Goal: Task Accomplishment & Management: Manage account settings

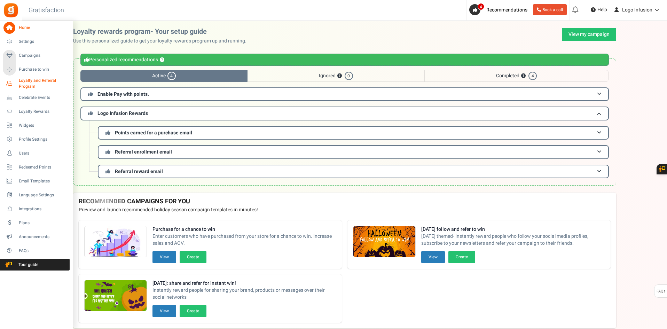
click at [34, 85] on span "Loyalty and Referral Program" at bounding box center [44, 84] width 51 height 12
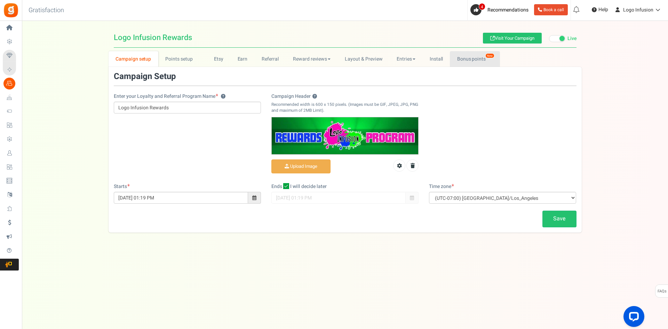
click at [473, 58] on link "Bonus points New" at bounding box center [475, 59] width 50 height 16
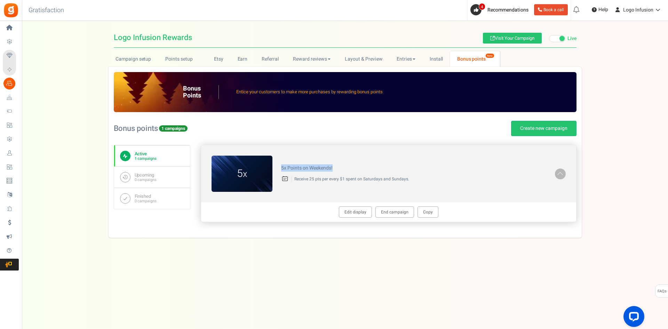
drag, startPoint x: 280, startPoint y: 168, endPoint x: 419, endPoint y: 168, distance: 139.2
click at [419, 168] on div "5x Points on Weekends! Receive 25 pts per every $1 spent on Saturdays and Sunda…" at bounding box center [413, 174] width 282 height 24
click at [419, 168] on h4 "5x Points on Weekends!" at bounding box center [413, 167] width 265 height 5
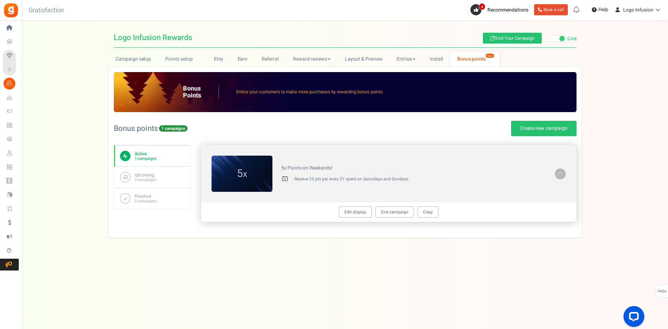
click at [415, 178] on p "Receive 25 pts per every $1 spent on Saturdays and Sundays." at bounding box center [419, 179] width 255 height 6
click at [417, 185] on div "5x Points on Weekends! Receive 25 pts per every $1 spent on Saturdays and Sunda…" at bounding box center [413, 174] width 282 height 24
click at [441, 249] on div "Under maintenance we will be back soon We apologize for any inconvenience. The …" at bounding box center [345, 150] width 646 height 259
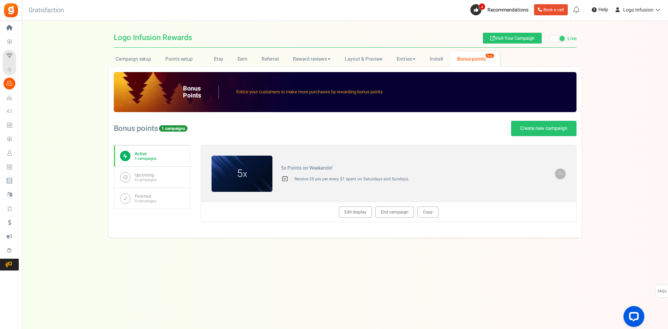
click at [441, 249] on div "Under maintenance we will be back soon We apologize for any inconvenience. The …" at bounding box center [345, 150] width 646 height 259
click at [468, 266] on div "Under maintenance we will be back soon We apologize for any inconvenience. The …" at bounding box center [345, 150] width 646 height 259
click at [419, 246] on div "Under maintenance we will be back soon We apologize for any inconvenience. The …" at bounding box center [345, 150] width 646 height 259
click at [398, 211] on link "End campaign" at bounding box center [394, 211] width 39 height 11
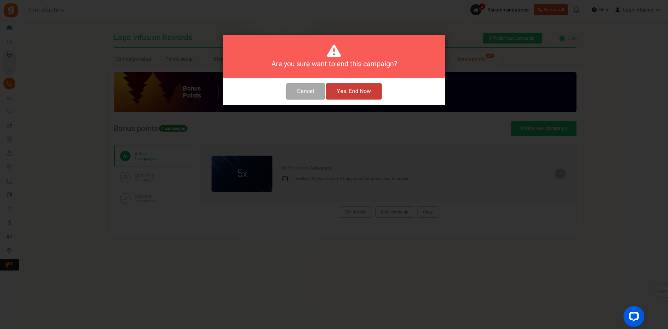
click at [358, 86] on button "Yes. End Now" at bounding box center [354, 91] width 56 height 16
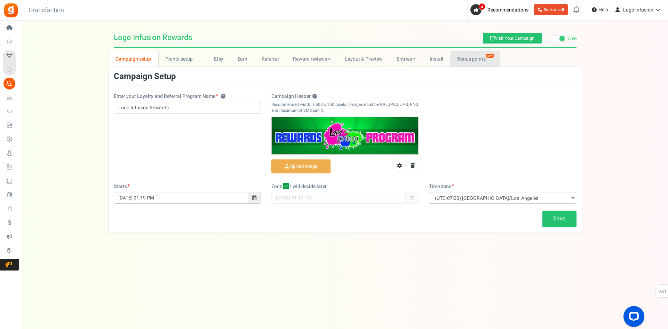
click at [474, 55] on link "Bonus points New" at bounding box center [475, 59] width 50 height 16
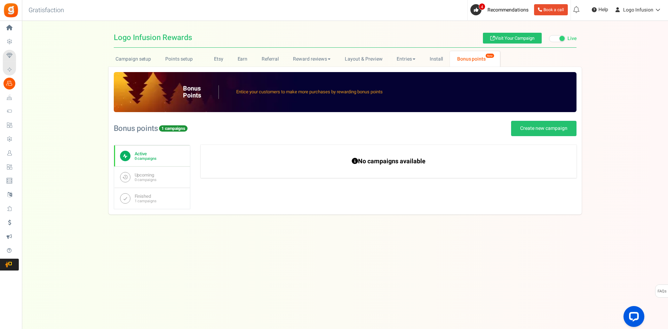
click at [388, 209] on div "Bonus Points Entice your customers to make more purchases by rewarding bonus po…" at bounding box center [345, 141] width 473 height 148
click at [131, 60] on link "Campaign setup" at bounding box center [134, 59] width 50 height 16
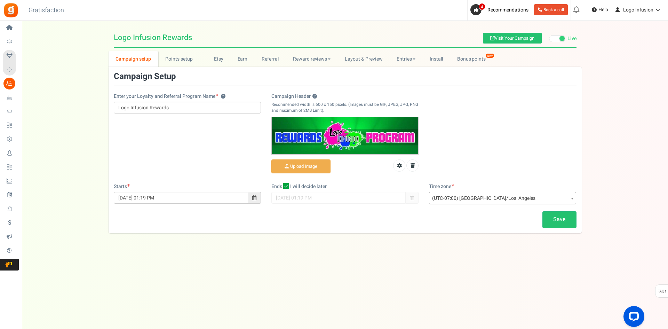
click at [471, 246] on div "Under maintenance we will be back soon We apologize for any inconvenience. The …" at bounding box center [345, 150] width 646 height 259
click at [593, 256] on div "Under maintenance we will be back soon We apologize for any inconvenience. The …" at bounding box center [345, 150] width 646 height 259
